Goal: Task Accomplishment & Management: Manage account settings

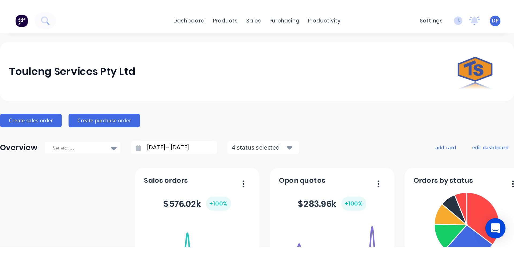
scroll to position [27, 0]
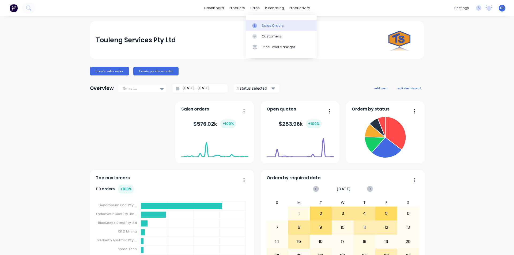
click at [268, 22] on link "Sales Orders" at bounding box center [281, 25] width 71 height 11
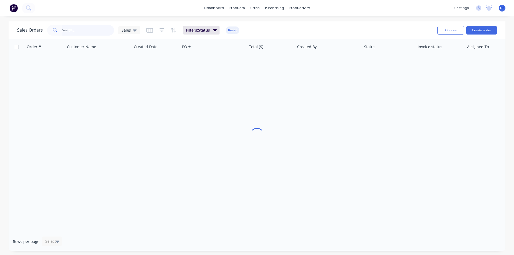
click at [73, 28] on input "text" at bounding box center [88, 30] width 52 height 11
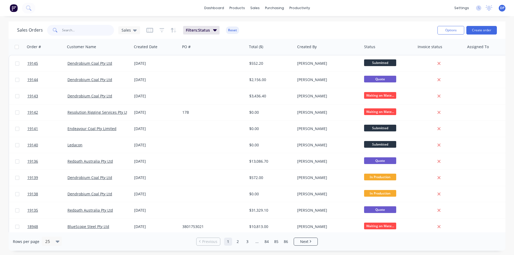
paste input "4543216244"
type input "4543216244"
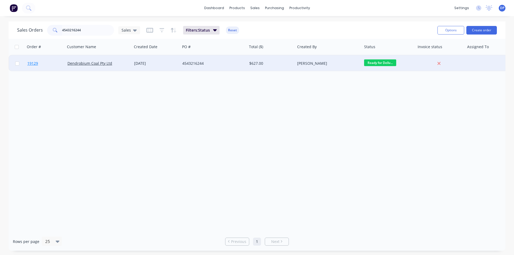
click at [32, 64] on span "19129" at bounding box center [32, 63] width 11 height 5
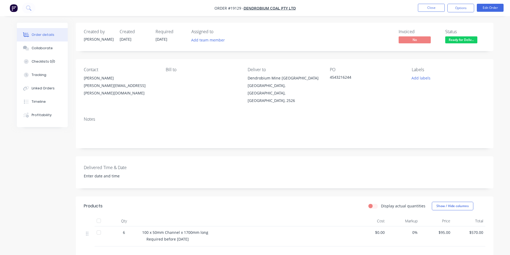
drag, startPoint x: 462, startPoint y: 8, endPoint x: 468, endPoint y: 14, distance: 8.5
click at [462, 8] on button "Options" at bounding box center [460, 8] width 27 height 9
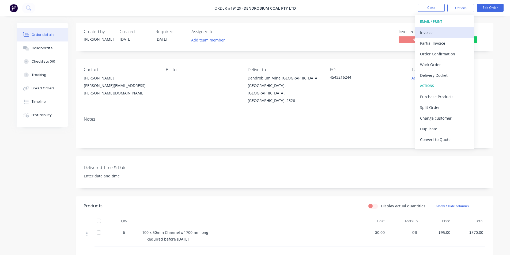
click at [444, 31] on div "Invoice" at bounding box center [444, 33] width 49 height 8
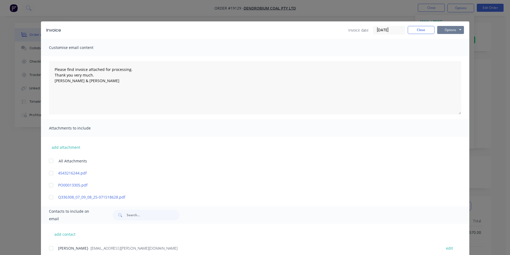
click at [447, 29] on button "Options" at bounding box center [450, 30] width 27 height 8
click at [456, 50] on button "Print" at bounding box center [454, 48] width 34 height 9
type textarea "Please find invoice attached for processing. Thank you very much. [PERSON_NAME]…"
click at [425, 33] on button "Close" at bounding box center [420, 30] width 27 height 8
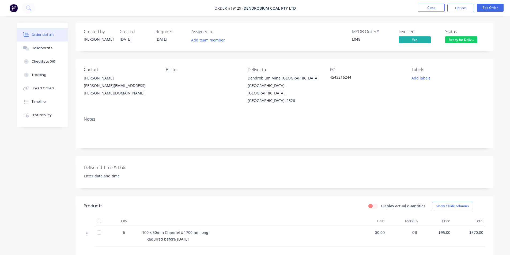
click at [465, 36] on div "Status Ready for Deliv..." at bounding box center [465, 37] width 40 height 16
click at [466, 39] on span "Ready for Deliv..." at bounding box center [461, 39] width 32 height 7
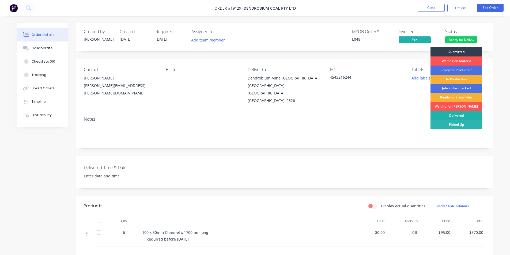
click at [462, 114] on div "Delivered" at bounding box center [456, 115] width 52 height 9
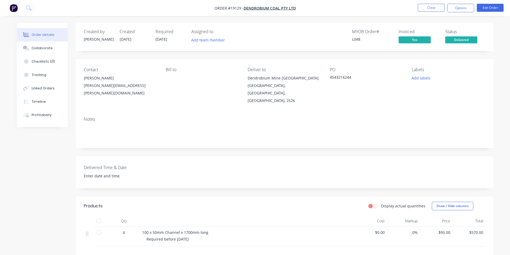
click at [15, 6] on img "button" at bounding box center [14, 8] width 8 height 8
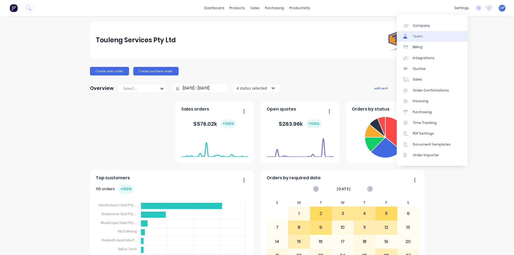
click at [418, 38] on div "Team" at bounding box center [418, 36] width 10 height 5
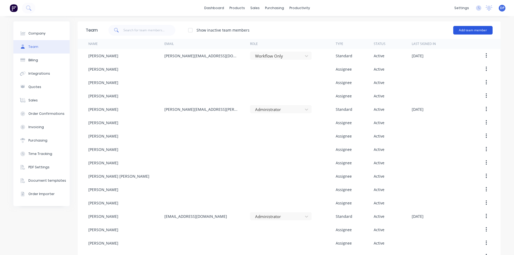
click at [461, 32] on button "Add team member" at bounding box center [472, 30] width 39 height 9
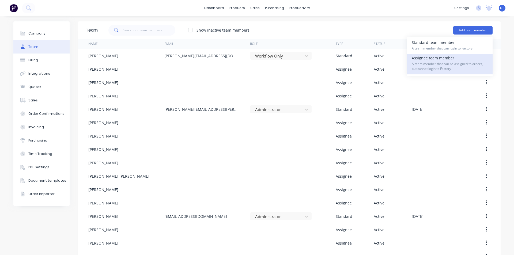
click at [439, 59] on div "Assignee team member A team member that can be assigned to orders, but cannot l…" at bounding box center [450, 64] width 76 height 20
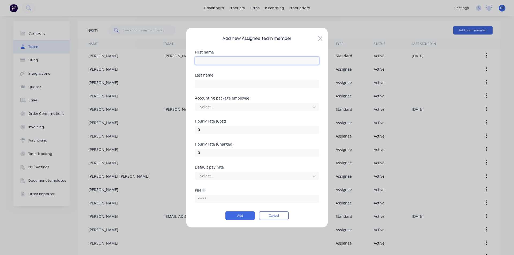
click at [207, 63] on input "text" at bounding box center [257, 60] width 124 height 8
drag, startPoint x: 233, startPoint y: 61, endPoint x: 217, endPoint y: 61, distance: 15.8
click at [217, 61] on input "[PERSON_NAME]" at bounding box center [257, 60] width 124 height 8
type input "[PERSON_NAME]"
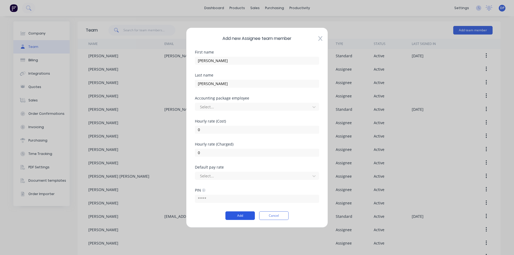
click at [244, 212] on button "Add" at bounding box center [239, 215] width 29 height 9
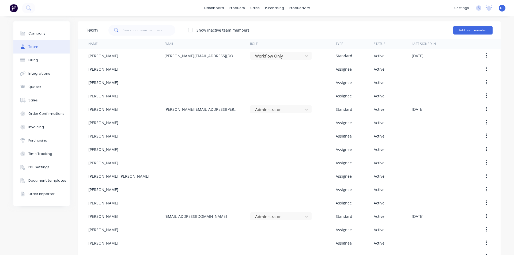
click at [14, 6] on img at bounding box center [14, 8] width 8 height 8
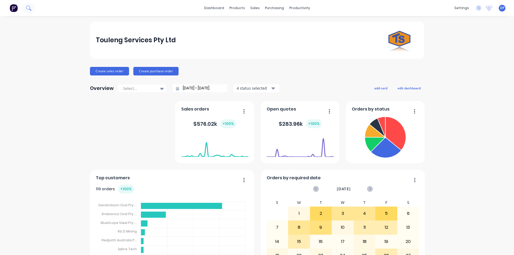
click at [31, 7] on icon at bounding box center [28, 7] width 5 height 5
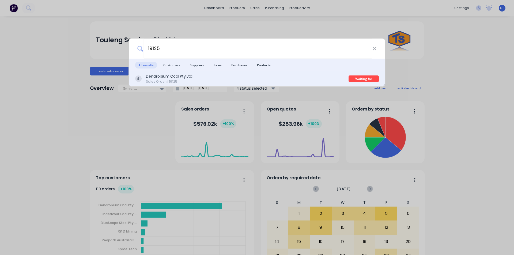
type input "19125"
click at [179, 79] on div "Dendrobium Coal Pty Ltd" at bounding box center [169, 77] width 47 height 6
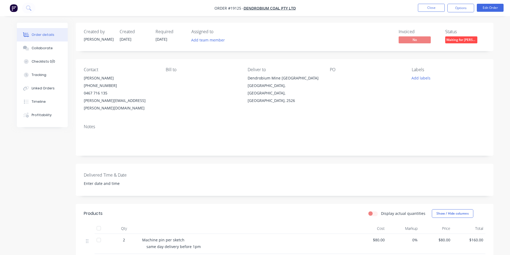
click at [339, 78] on div at bounding box center [363, 77] width 67 height 7
click at [334, 79] on div at bounding box center [363, 77] width 67 height 7
click at [330, 75] on div at bounding box center [363, 77] width 67 height 7
click at [486, 11] on button "Edit Order" at bounding box center [490, 8] width 27 height 8
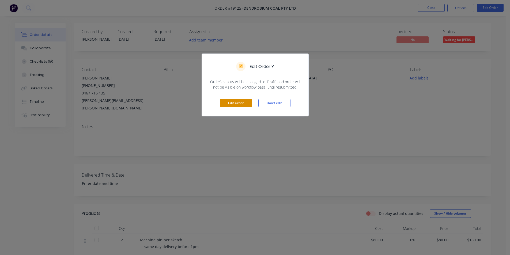
click at [242, 105] on button "Edit Order" at bounding box center [236, 103] width 32 height 8
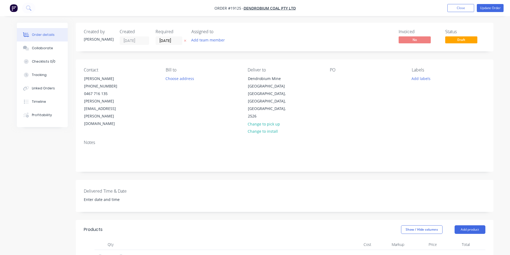
click at [331, 72] on div "PO" at bounding box center [366, 69] width 73 height 5
click at [333, 77] on div at bounding box center [334, 79] width 9 height 8
paste div
click at [31, 48] on button "Collaborate" at bounding box center [42, 47] width 51 height 13
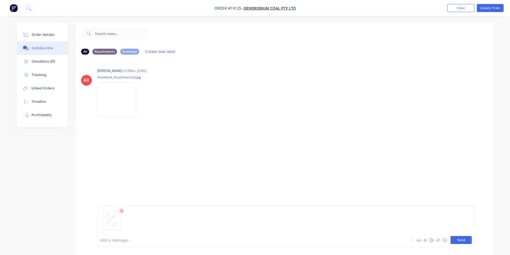
click at [463, 237] on button "Send" at bounding box center [460, 240] width 21 height 8
click at [45, 39] on button "Order details" at bounding box center [42, 34] width 51 height 13
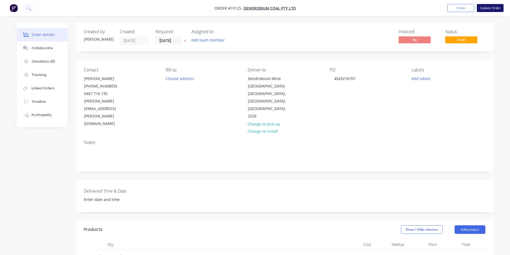
click at [492, 7] on button "Update Order" at bounding box center [490, 8] width 27 height 8
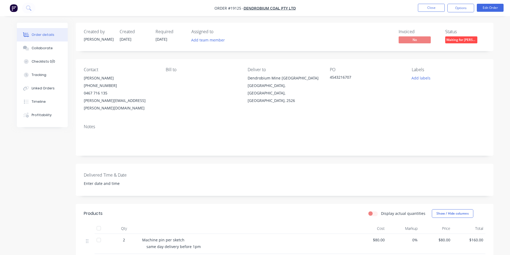
click at [466, 41] on span "Waiting for [PERSON_NAME]" at bounding box center [461, 39] width 32 height 7
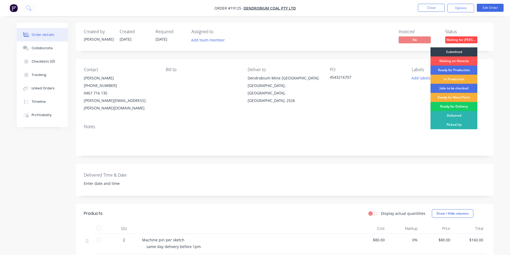
click at [461, 106] on div "Ready for Delivery" at bounding box center [453, 106] width 47 height 9
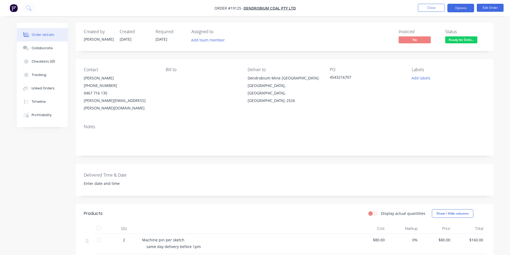
click at [454, 8] on button "Options" at bounding box center [460, 8] width 27 height 9
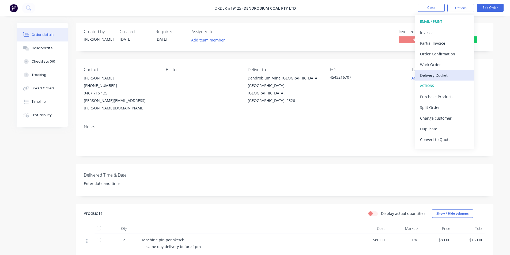
click at [441, 71] on div "Delivery Docket" at bounding box center [444, 75] width 49 height 8
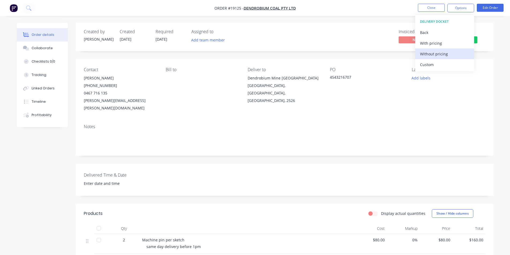
click at [433, 55] on div "Without pricing" at bounding box center [444, 54] width 49 height 8
click at [16, 9] on img "button" at bounding box center [14, 8] width 8 height 8
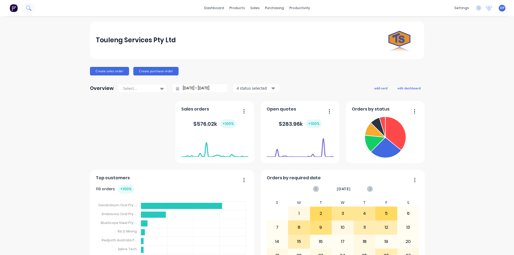
click at [29, 5] on button at bounding box center [28, 8] width 13 height 11
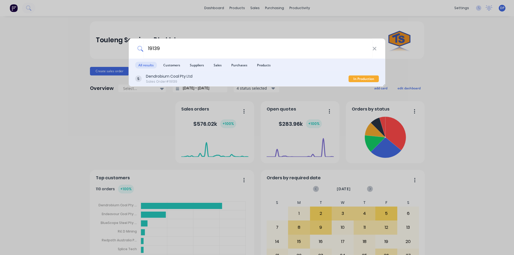
type input "19139"
click at [231, 81] on div "Dendrobium Coal Pty Ltd Sales Order #19139" at bounding box center [241, 79] width 213 height 10
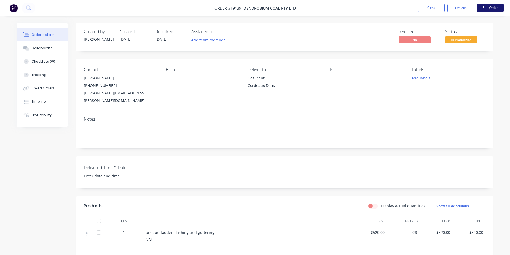
click at [484, 11] on button "Edit Order" at bounding box center [490, 8] width 27 height 8
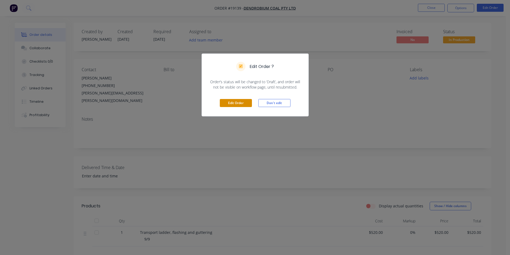
click at [227, 99] on button "Edit Order" at bounding box center [236, 103] width 32 height 8
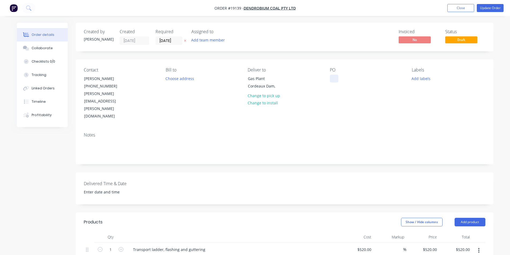
click at [336, 79] on div at bounding box center [334, 79] width 9 height 8
paste div
click at [33, 47] on div "Collaborate" at bounding box center [42, 48] width 21 height 5
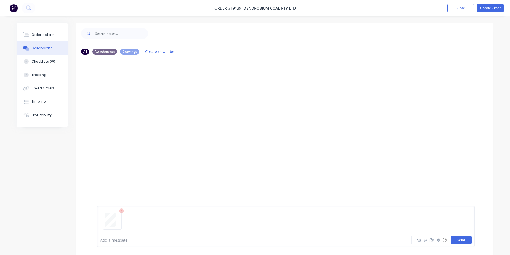
click at [463, 242] on button "Send" at bounding box center [460, 240] width 21 height 8
click at [46, 35] on div "Order details" at bounding box center [43, 34] width 23 height 5
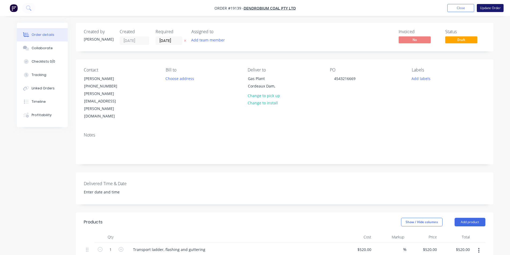
click at [497, 4] on button "Update Order" at bounding box center [490, 8] width 27 height 8
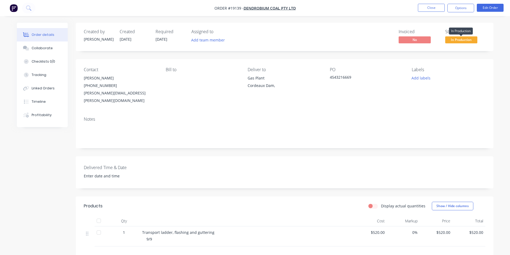
click at [466, 39] on span "In Production" at bounding box center [461, 39] width 32 height 7
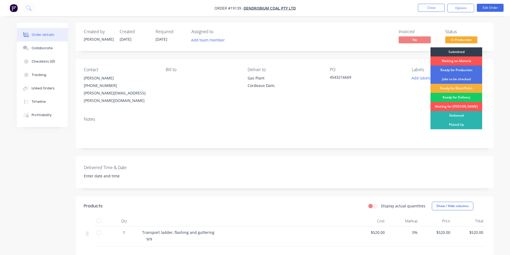
click at [459, 97] on div "Ready for Delivery" at bounding box center [456, 97] width 52 height 9
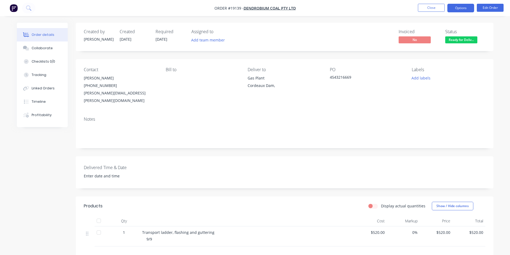
click at [458, 4] on button "Options" at bounding box center [460, 8] width 27 height 9
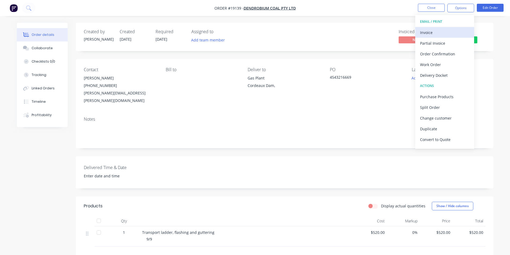
click at [439, 32] on div "Invoice" at bounding box center [444, 33] width 49 height 8
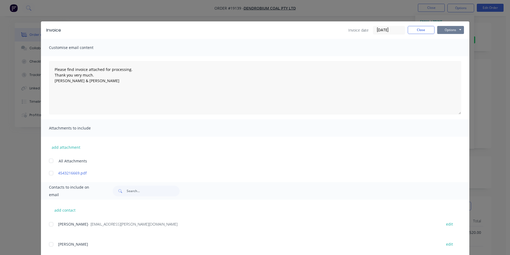
click at [447, 30] on button "Options" at bounding box center [450, 30] width 27 height 8
click at [455, 47] on button "Print" at bounding box center [454, 48] width 34 height 9
type textarea "Please find invoice attached for processing. Thank you very much. [PERSON_NAME]…"
click at [420, 29] on button "Close" at bounding box center [420, 30] width 27 height 8
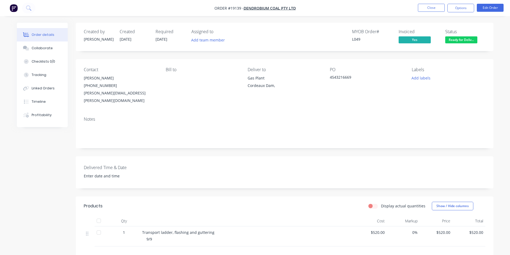
click at [467, 41] on span "Ready for Deliv..." at bounding box center [461, 39] width 32 height 7
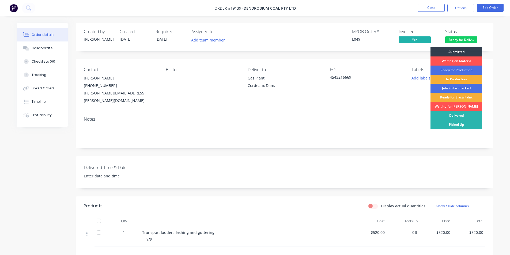
click at [458, 115] on div "Delivered" at bounding box center [456, 115] width 52 height 9
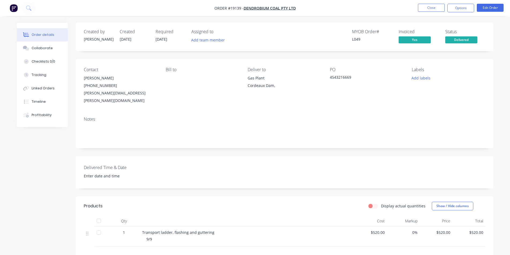
click at [11, 6] on img "button" at bounding box center [14, 8] width 8 height 8
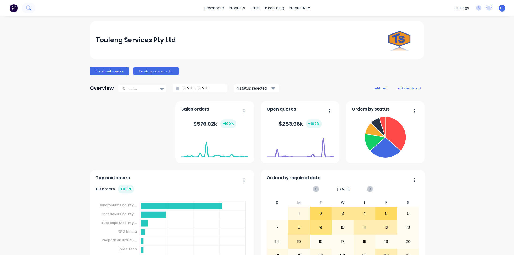
click at [29, 11] on button at bounding box center [28, 8] width 13 height 11
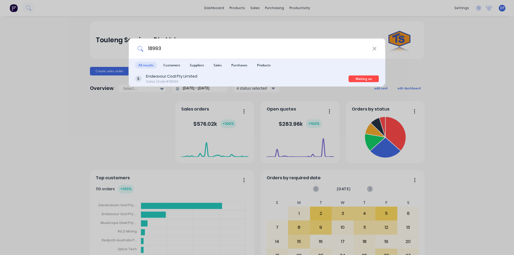
type input "18993"
click at [172, 74] on div "Endeavour Coal Pty Limited" at bounding box center [171, 77] width 51 height 6
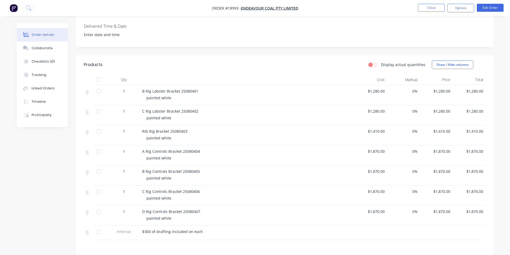
scroll to position [214, 0]
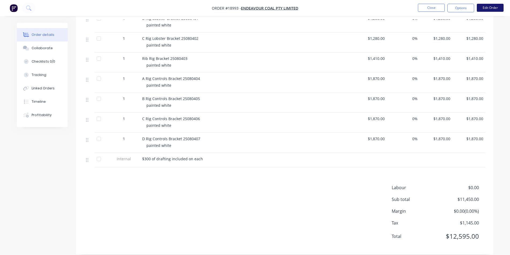
click at [490, 11] on button "Edit Order" at bounding box center [490, 8] width 27 height 8
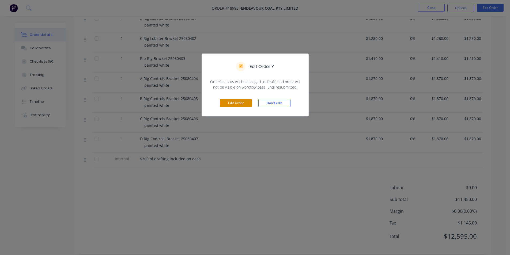
click at [241, 104] on button "Edit Order" at bounding box center [236, 103] width 32 height 8
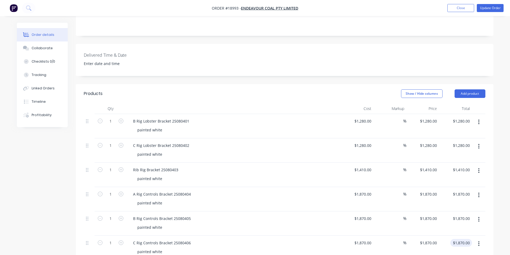
scroll to position [126, 0]
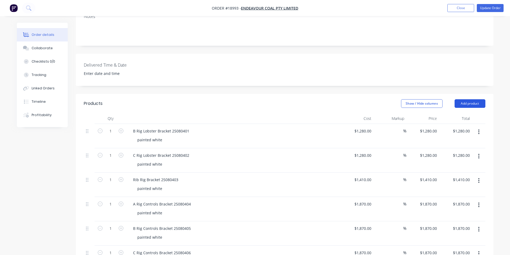
click at [470, 99] on button "Add product" at bounding box center [469, 103] width 31 height 9
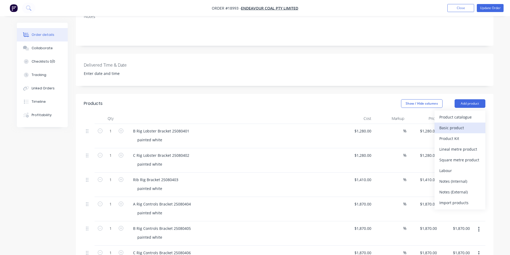
click at [460, 124] on div "Basic product" at bounding box center [459, 128] width 41 height 8
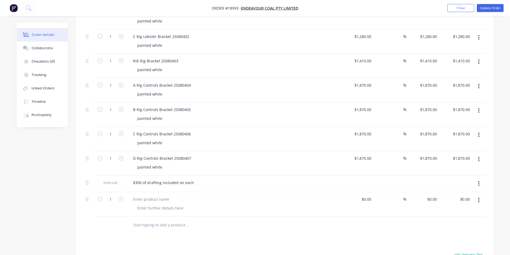
scroll to position [287, 0]
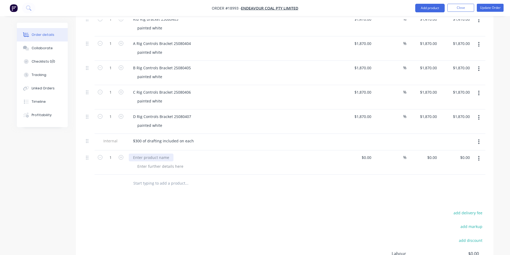
click at [149, 154] on div at bounding box center [151, 158] width 45 height 8
click at [116, 154] on input "1" at bounding box center [111, 158] width 14 height 8
type input "8"
click at [434, 154] on input "0" at bounding box center [432, 158] width 12 height 8
type input "$277.00"
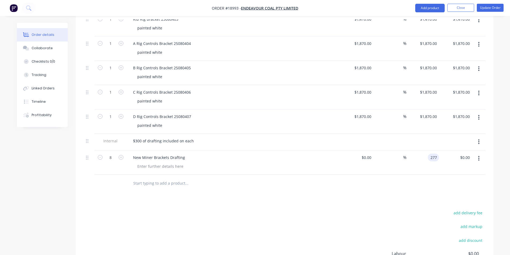
type input "$2,216.00"
click at [437, 172] on div "Products Show / Hide columns Add product Qty Cost Markup Price Total 1 B Rig Lo…" at bounding box center [284, 126] width 417 height 387
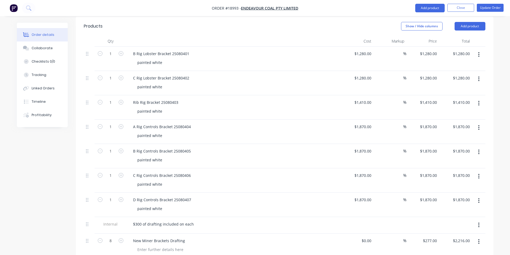
scroll to position [177, 0]
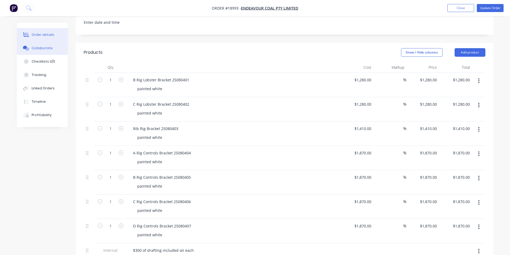
click at [47, 51] on button "Collaborate" at bounding box center [42, 47] width 51 height 13
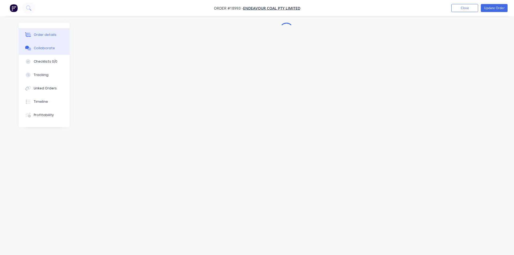
drag, startPoint x: 49, startPoint y: 31, endPoint x: 60, endPoint y: 31, distance: 10.4
click at [49, 31] on button "Order details" at bounding box center [44, 34] width 51 height 13
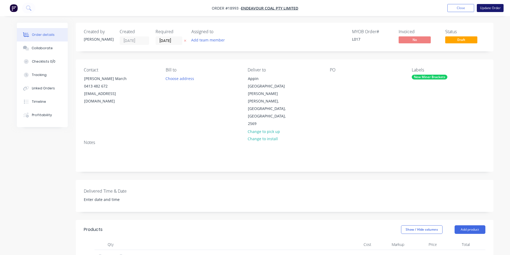
click at [494, 8] on button "Update Order" at bounding box center [490, 8] width 27 height 8
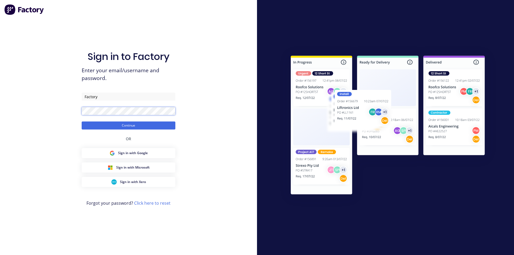
click at [24, 115] on div "Sign in to Factory Enter your email/username and password. Factory Continue OR …" at bounding box center [128, 127] width 257 height 255
click at [108, 99] on input "Factory" at bounding box center [129, 97] width 94 height 8
drag, startPoint x: 86, startPoint y: 116, endPoint x: 75, endPoint y: 112, distance: 11.7
click at [61, 113] on div "Sign in to Factory Enter your email/username and password. Factory Continue OR …" at bounding box center [128, 127] width 257 height 255
click at [108, 96] on input "Factory" at bounding box center [129, 97] width 94 height 8
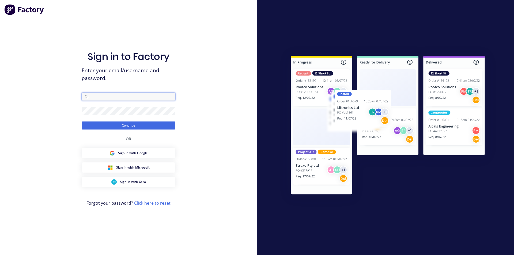
type input "F"
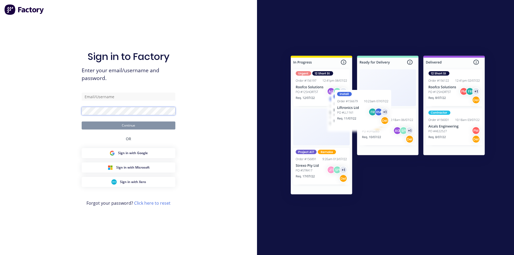
click at [48, 111] on div "Sign in to Factory Enter your email/username and password. Continue OR Sign in …" at bounding box center [128, 127] width 257 height 255
click at [90, 98] on input "text" at bounding box center [129, 97] width 94 height 8
type input "[EMAIL_ADDRESS][DOMAIN_NAME]"
click at [32, 111] on div "Sign in to Factory Enter your email/username and password. [EMAIL_ADDRESS][DOMA…" at bounding box center [128, 127] width 257 height 255
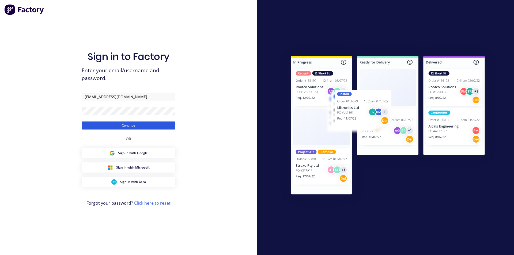
click at [98, 122] on button "Continue" at bounding box center [129, 125] width 94 height 8
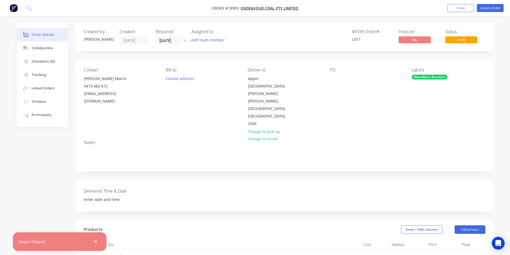
click at [307, 180] on div "Delivered Time & Date" at bounding box center [284, 196] width 417 height 32
click at [483, 69] on div "Labels" at bounding box center [448, 69] width 73 height 5
click at [490, 9] on button "Update Order" at bounding box center [490, 8] width 27 height 8
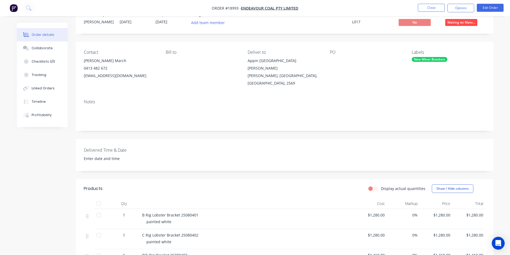
scroll to position [54, 0]
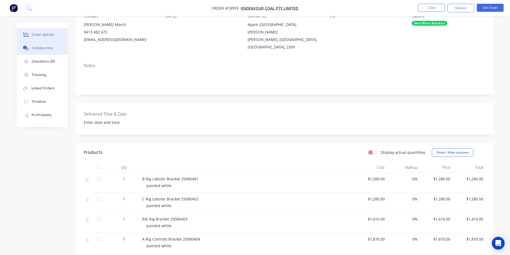
click at [44, 52] on button "Collaborate" at bounding box center [42, 47] width 51 height 13
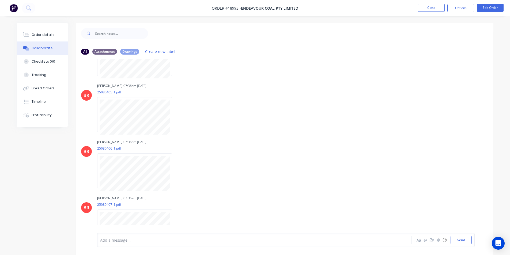
scroll to position [700, 0]
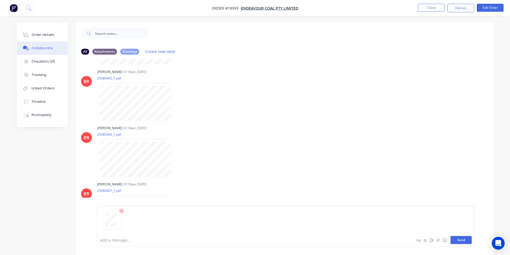
click at [463, 242] on button "Send" at bounding box center [460, 240] width 21 height 8
click at [42, 34] on div "Order details" at bounding box center [43, 34] width 23 height 5
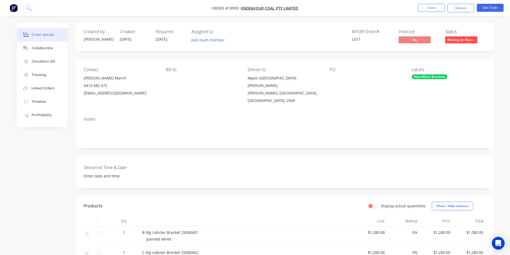
click at [16, 8] on img "button" at bounding box center [14, 8] width 8 height 8
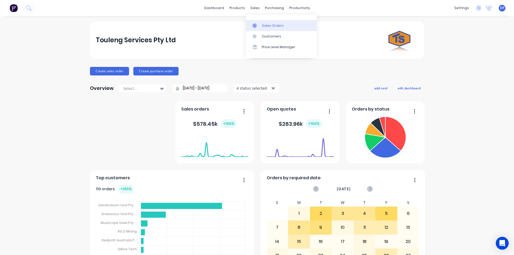
click at [266, 23] on div "Sales Orders" at bounding box center [273, 25] width 22 height 5
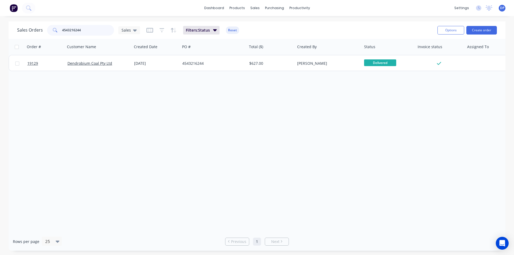
drag, startPoint x: 90, startPoint y: 32, endPoint x: 30, endPoint y: 36, distance: 60.9
click at [30, 36] on div "Sales Orders 4543216244 Sales Filters: Status Reset" at bounding box center [225, 30] width 416 height 13
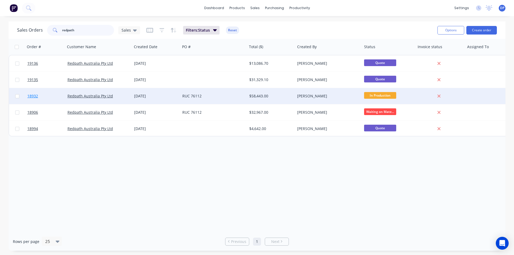
type input "redpath"
click at [35, 95] on span "18932" at bounding box center [32, 95] width 11 height 5
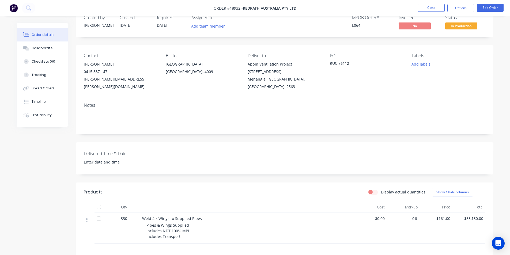
scroll to position [27, 0]
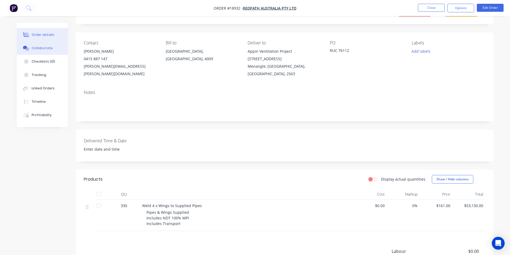
click at [47, 48] on div "Collaborate" at bounding box center [42, 48] width 21 height 5
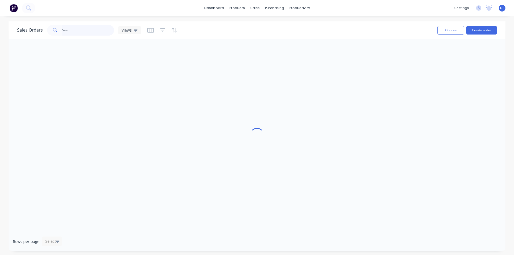
click at [95, 32] on input "text" at bounding box center [88, 30] width 52 height 11
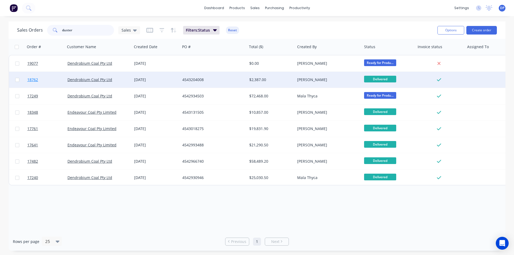
type input "duster"
click at [31, 79] on span "18762" at bounding box center [32, 79] width 11 height 5
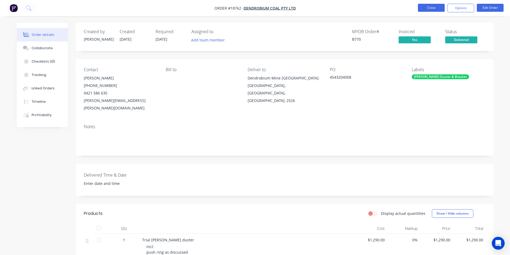
click at [427, 9] on button "Close" at bounding box center [431, 8] width 27 height 8
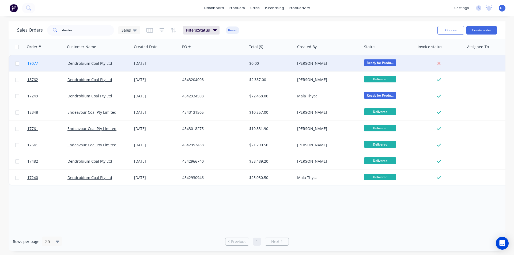
click at [33, 62] on span "19077" at bounding box center [32, 63] width 11 height 5
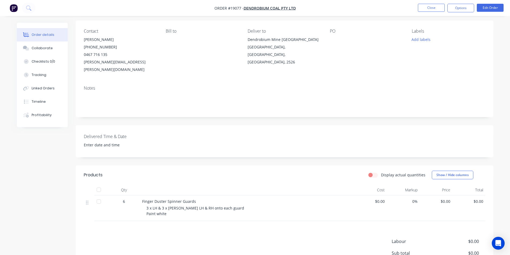
scroll to position [98, 0]
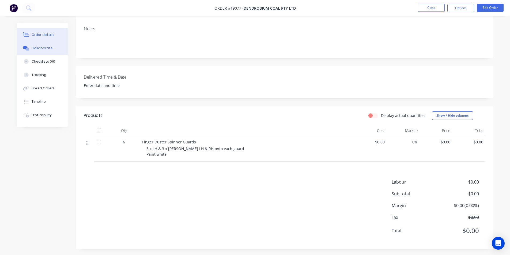
click at [51, 42] on button "Collaborate" at bounding box center [42, 47] width 51 height 13
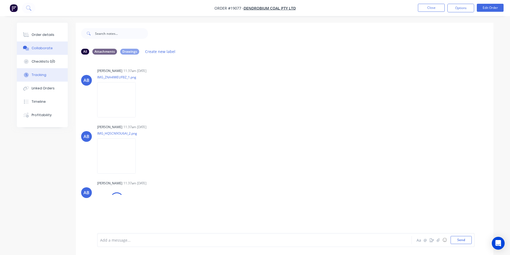
click at [39, 74] on div "Tracking" at bounding box center [39, 75] width 15 height 5
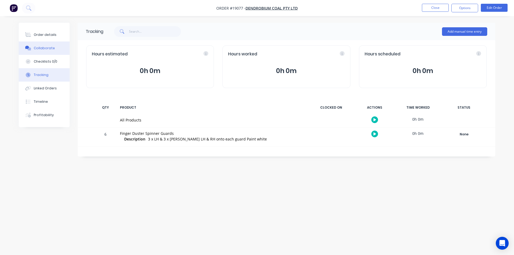
click at [45, 44] on button "Collaborate" at bounding box center [44, 47] width 51 height 13
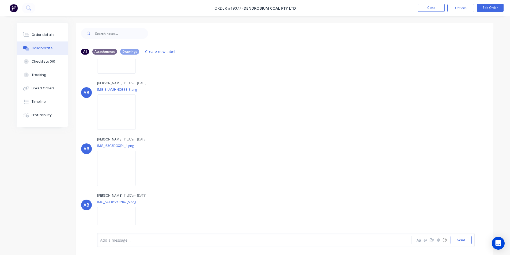
scroll to position [96, 0]
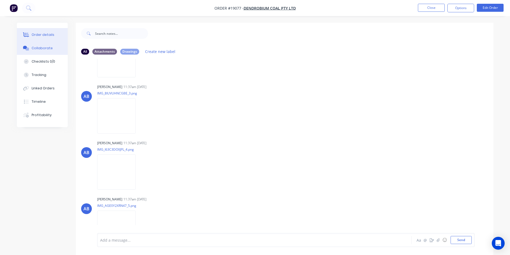
click at [44, 35] on div "Order details" at bounding box center [43, 34] width 23 height 5
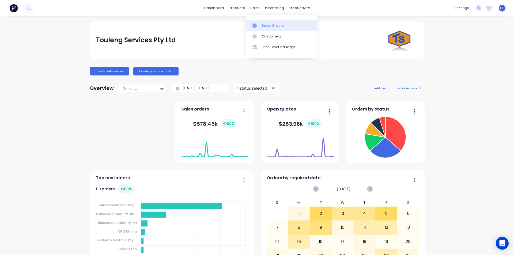
click at [266, 24] on div "Sales Orders" at bounding box center [273, 25] width 22 height 5
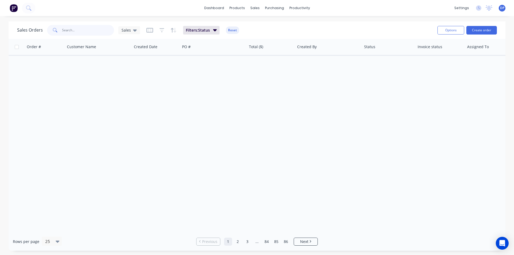
click at [90, 33] on input "text" at bounding box center [88, 30] width 52 height 11
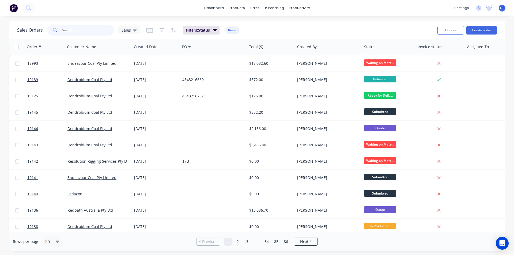
paste input "4543216707"
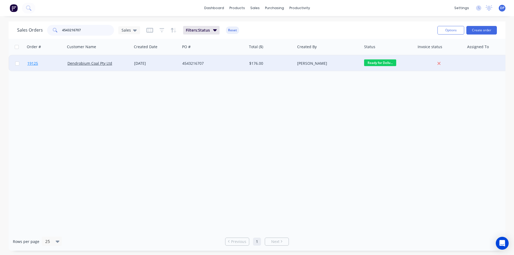
type input "4543216707"
click at [37, 64] on span "19125" at bounding box center [32, 63] width 11 height 5
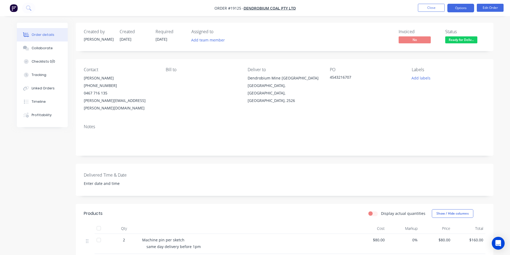
click at [460, 9] on button "Options" at bounding box center [460, 8] width 27 height 9
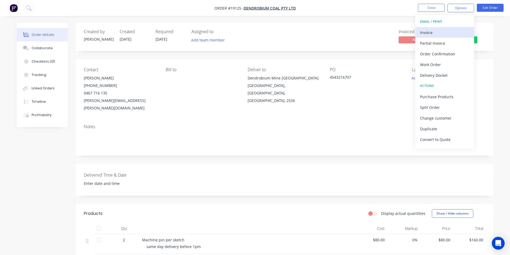
click at [438, 33] on div "Invoice" at bounding box center [444, 33] width 49 height 8
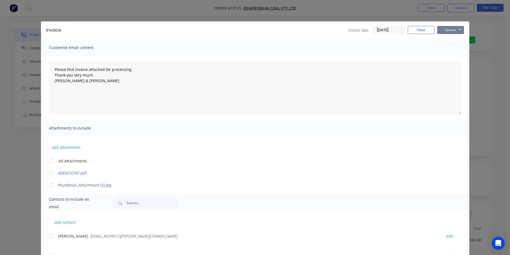
click at [449, 28] on button "Options" at bounding box center [450, 30] width 27 height 8
click at [450, 45] on button "Print" at bounding box center [454, 48] width 34 height 9
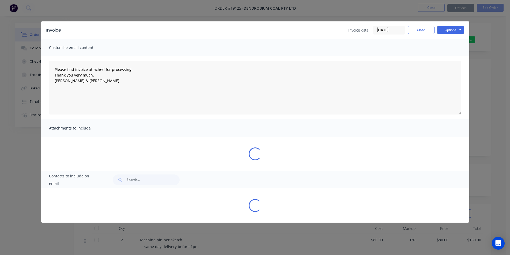
type textarea "Please find invoice attached for processing. Thank you very much. Brett & Dean"
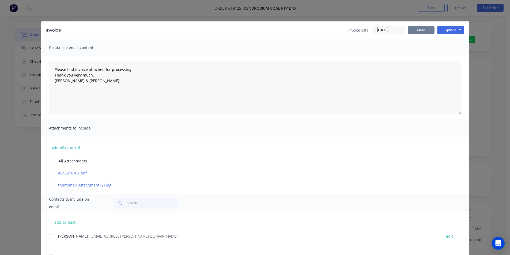
click at [423, 31] on button "Close" at bounding box center [420, 30] width 27 height 8
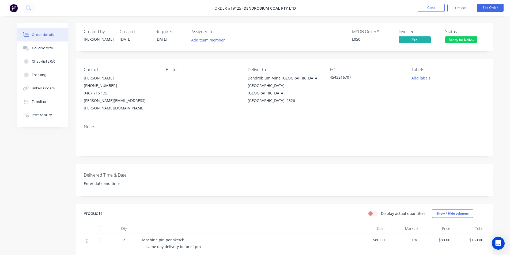
click at [459, 37] on span "Ready for Deliv..." at bounding box center [461, 39] width 32 height 7
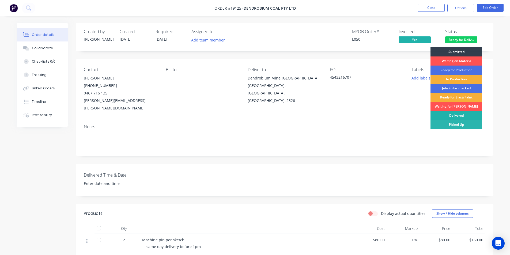
click at [461, 114] on div "Delivered" at bounding box center [456, 115] width 52 height 9
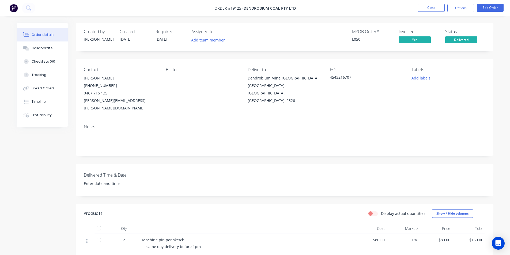
click at [15, 6] on img "button" at bounding box center [14, 8] width 8 height 8
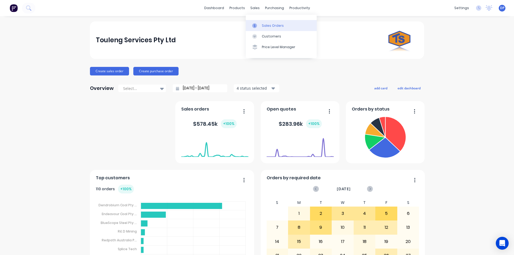
click at [269, 24] on div "Sales Orders" at bounding box center [273, 25] width 22 height 5
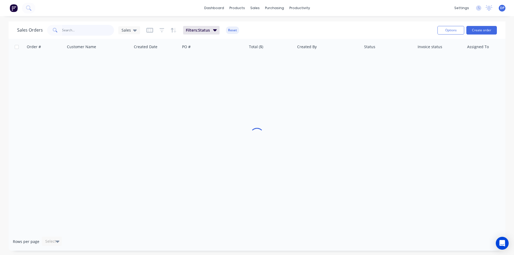
click at [84, 30] on input "text" at bounding box center [88, 30] width 52 height 11
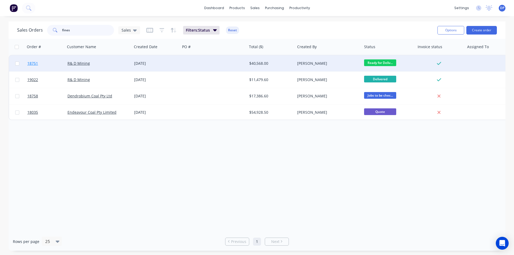
type input "fines"
click at [35, 63] on span "18751" at bounding box center [32, 63] width 11 height 5
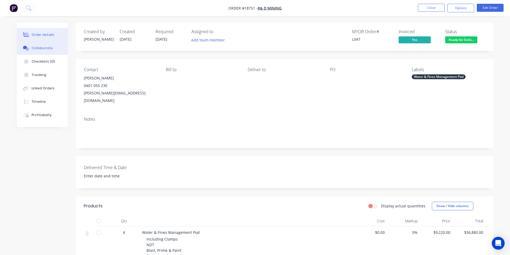
click at [40, 51] on button "Collaborate" at bounding box center [42, 47] width 51 height 13
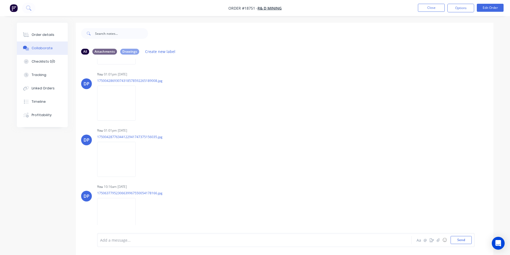
scroll to position [696, 0]
click at [129, 170] on img at bounding box center [116, 161] width 39 height 35
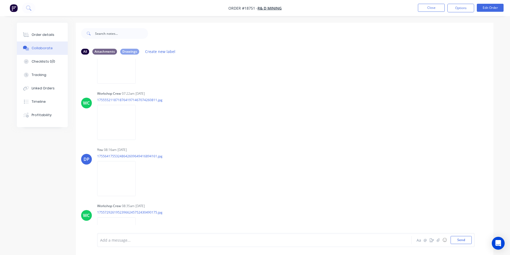
scroll to position [2488, 0]
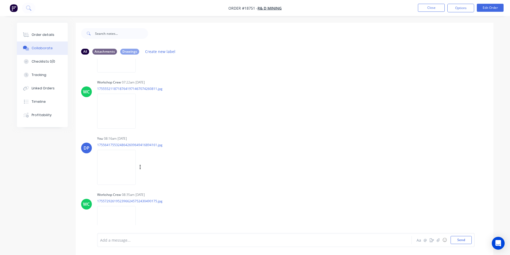
click at [133, 166] on img at bounding box center [116, 167] width 39 height 35
click at [121, 171] on img at bounding box center [116, 167] width 39 height 35
click at [138, 167] on div at bounding box center [117, 167] width 41 height 35
click at [141, 167] on icon "button" at bounding box center [140, 167] width 2 height 6
click at [167, 184] on button "Download" at bounding box center [175, 182] width 60 height 12
